Goal: Obtain resource: Download file/media

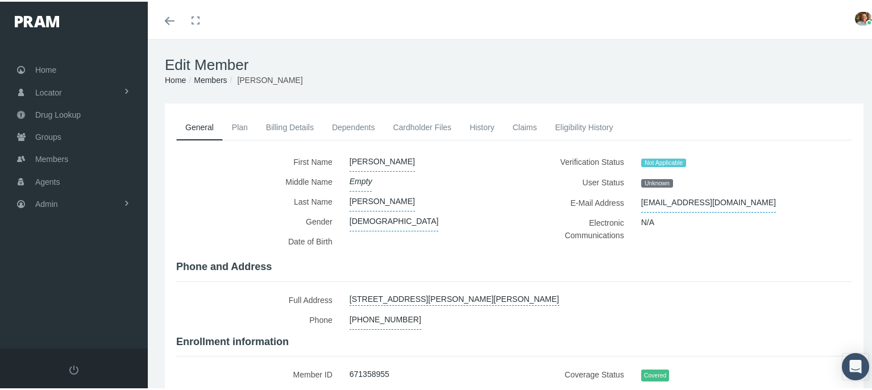
click at [447, 120] on link "Cardholder Files" at bounding box center [421, 125] width 77 height 25
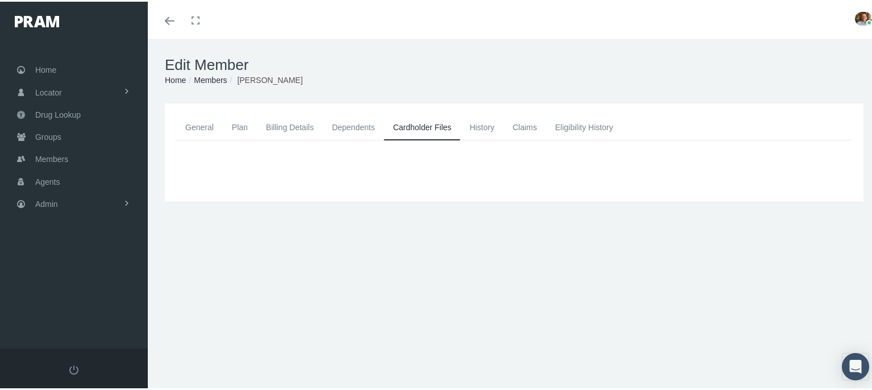
click at [188, 124] on link "General" at bounding box center [199, 125] width 47 height 25
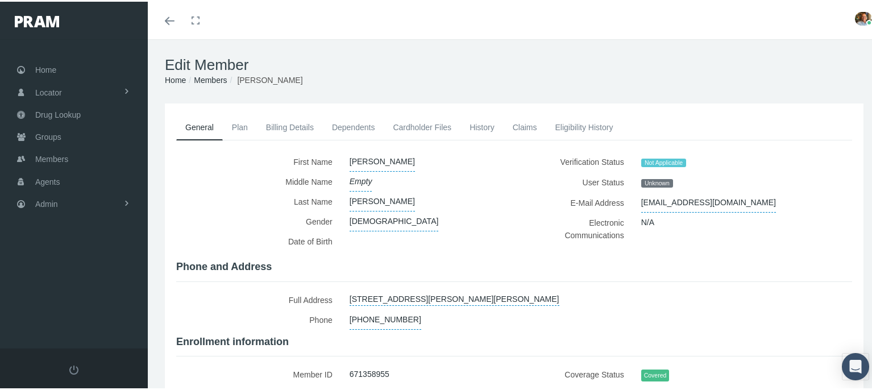
click at [419, 127] on link "Cardholder Files" at bounding box center [421, 125] width 77 height 25
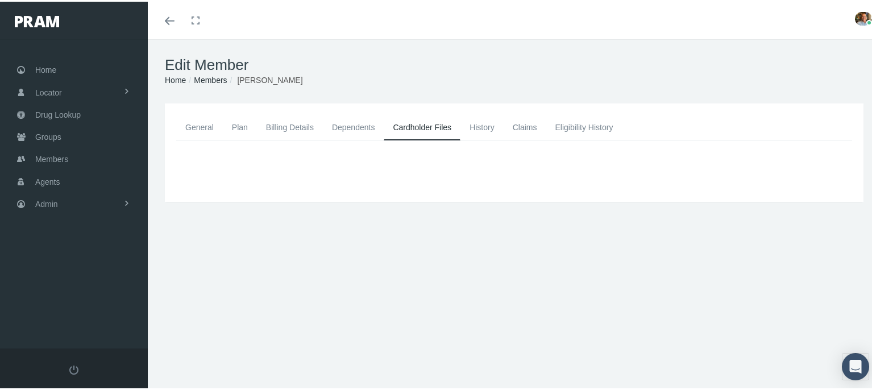
click at [200, 126] on link "General" at bounding box center [199, 125] width 47 height 25
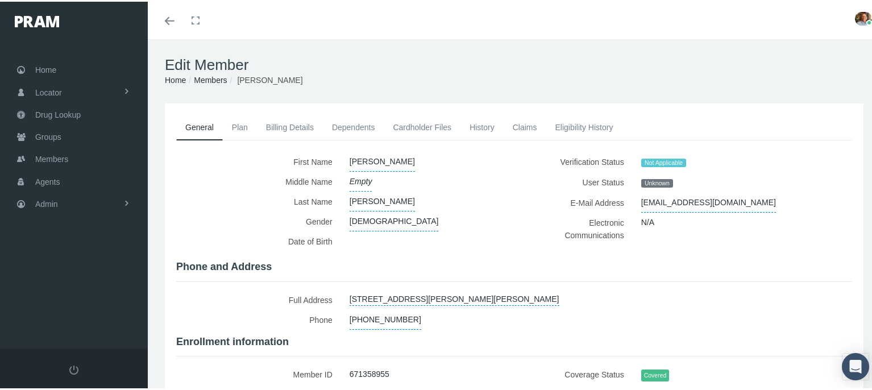
click at [422, 118] on link "Cardholder Files" at bounding box center [421, 125] width 77 height 25
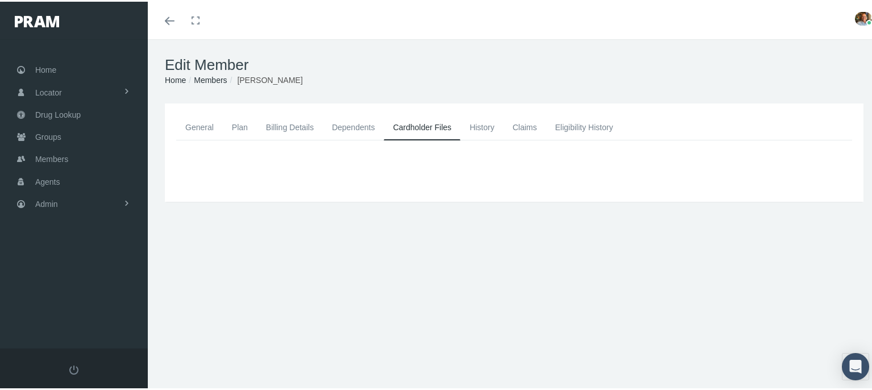
click at [207, 120] on link "General" at bounding box center [199, 125] width 47 height 25
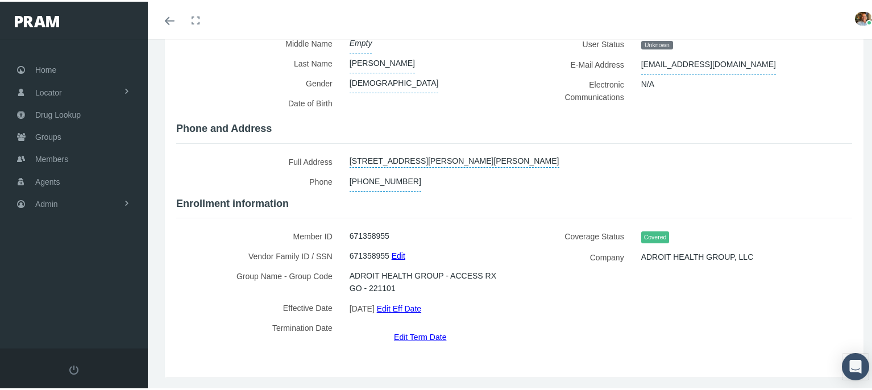
scroll to position [161, 0]
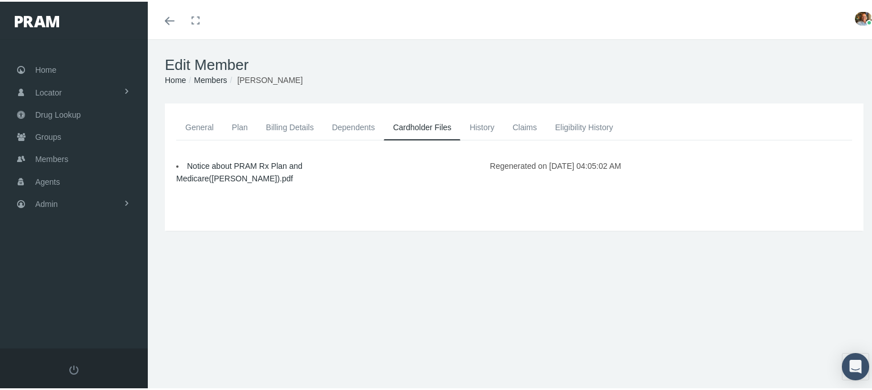
click at [228, 165] on link "Notice about PRAM Rx Plan and Medicare(PATRICIA).pdf" at bounding box center [239, 171] width 126 height 22
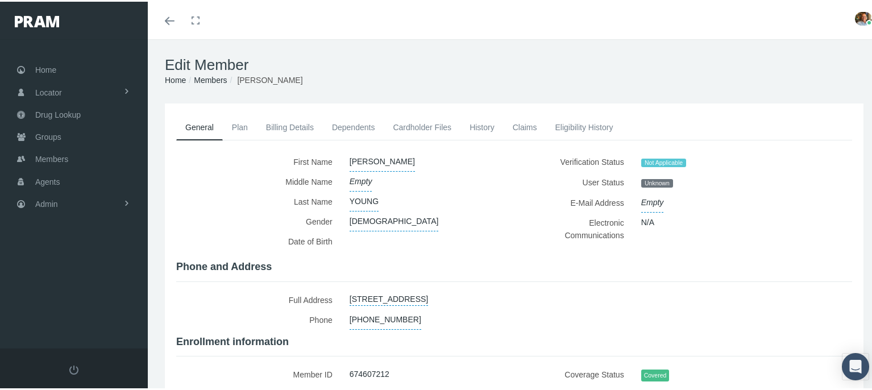
click at [437, 126] on link "Cardholder Files" at bounding box center [421, 125] width 77 height 25
click at [434, 122] on link "Cardholder Files" at bounding box center [421, 125] width 77 height 25
